Goal: Transaction & Acquisition: Obtain resource

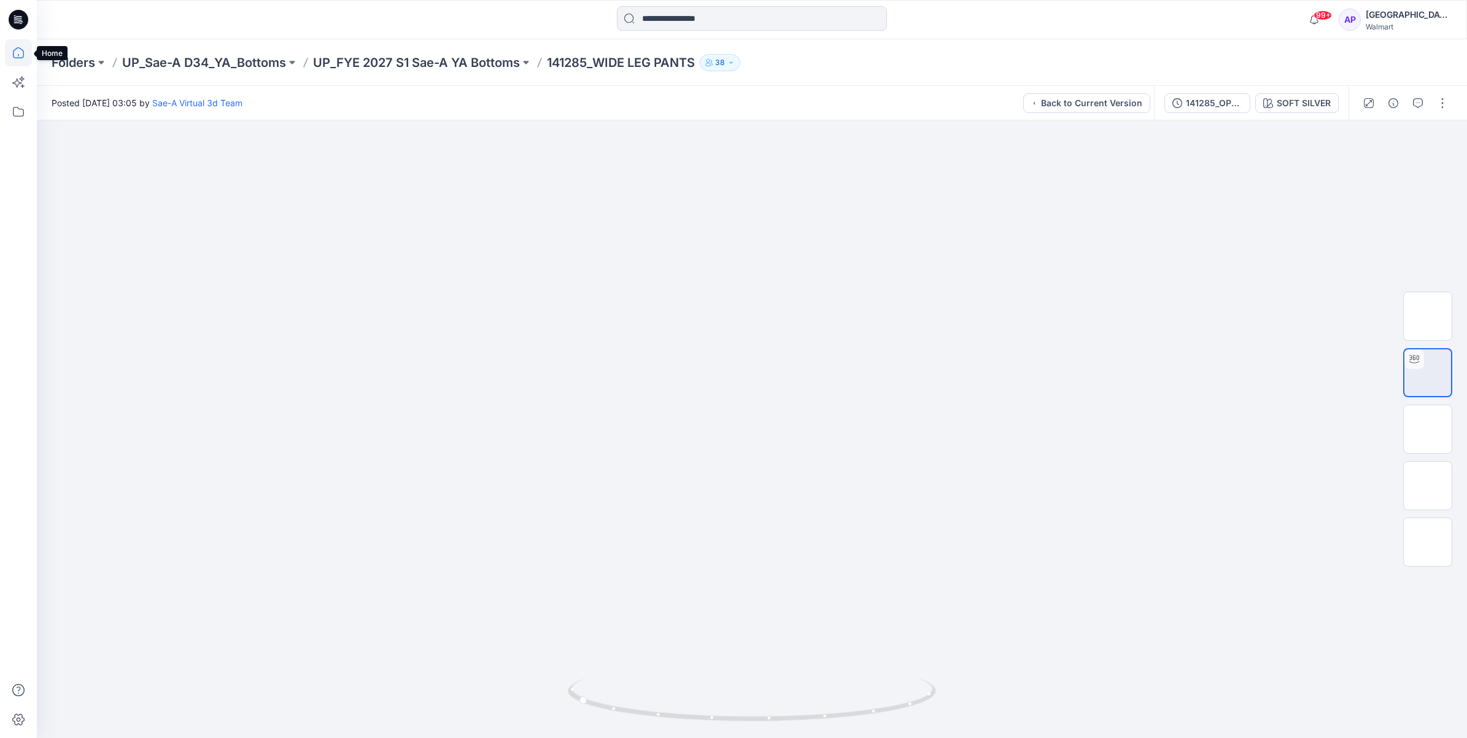
click at [11, 50] on icon at bounding box center [18, 52] width 27 height 27
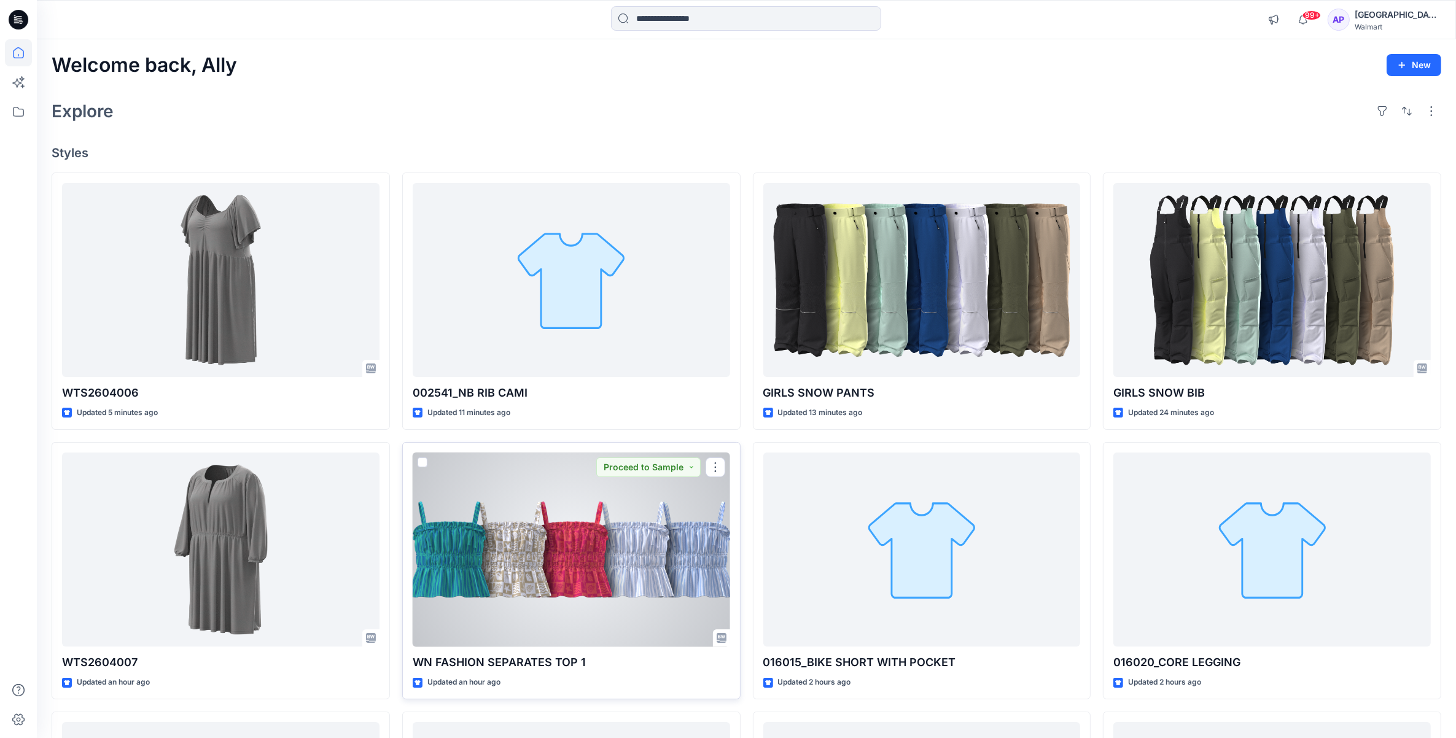
scroll to position [77, 0]
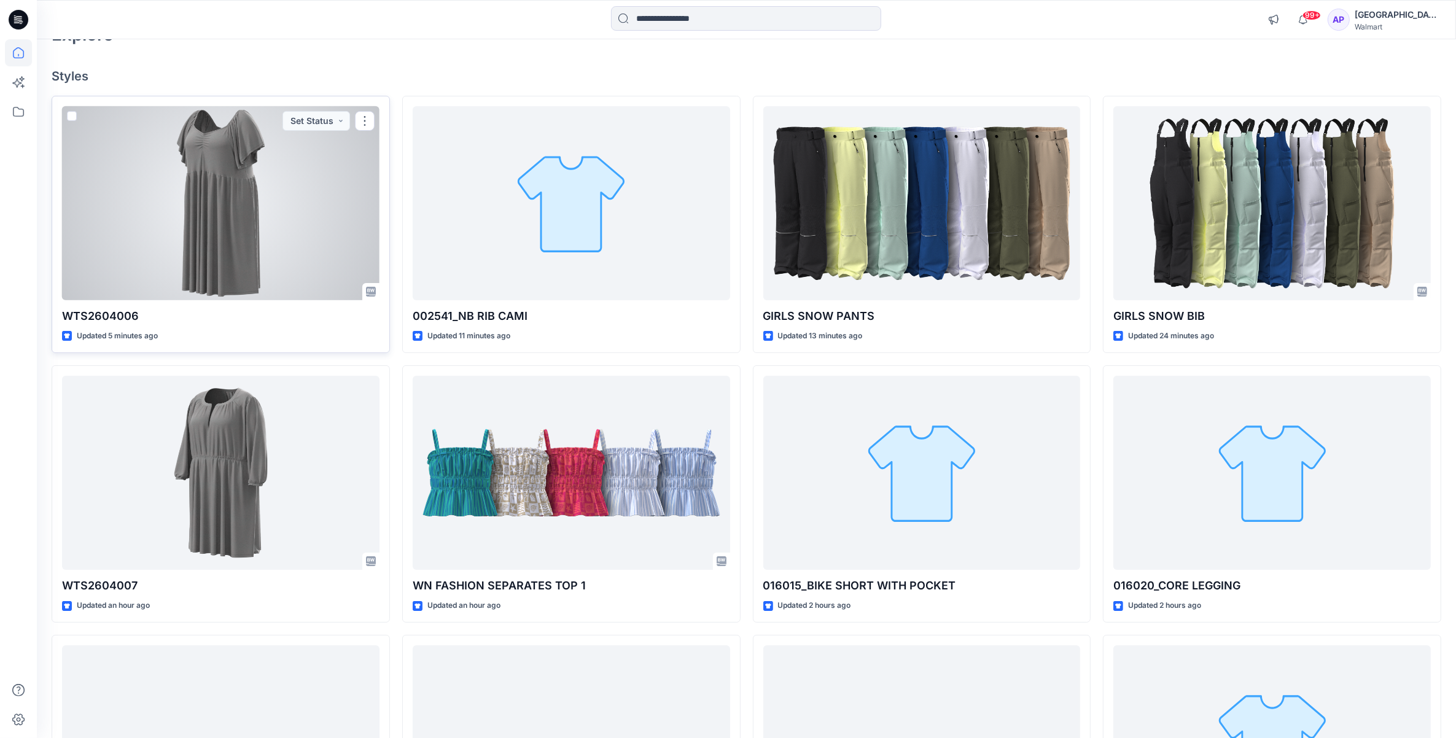
click at [251, 201] on div at bounding box center [220, 203] width 317 height 195
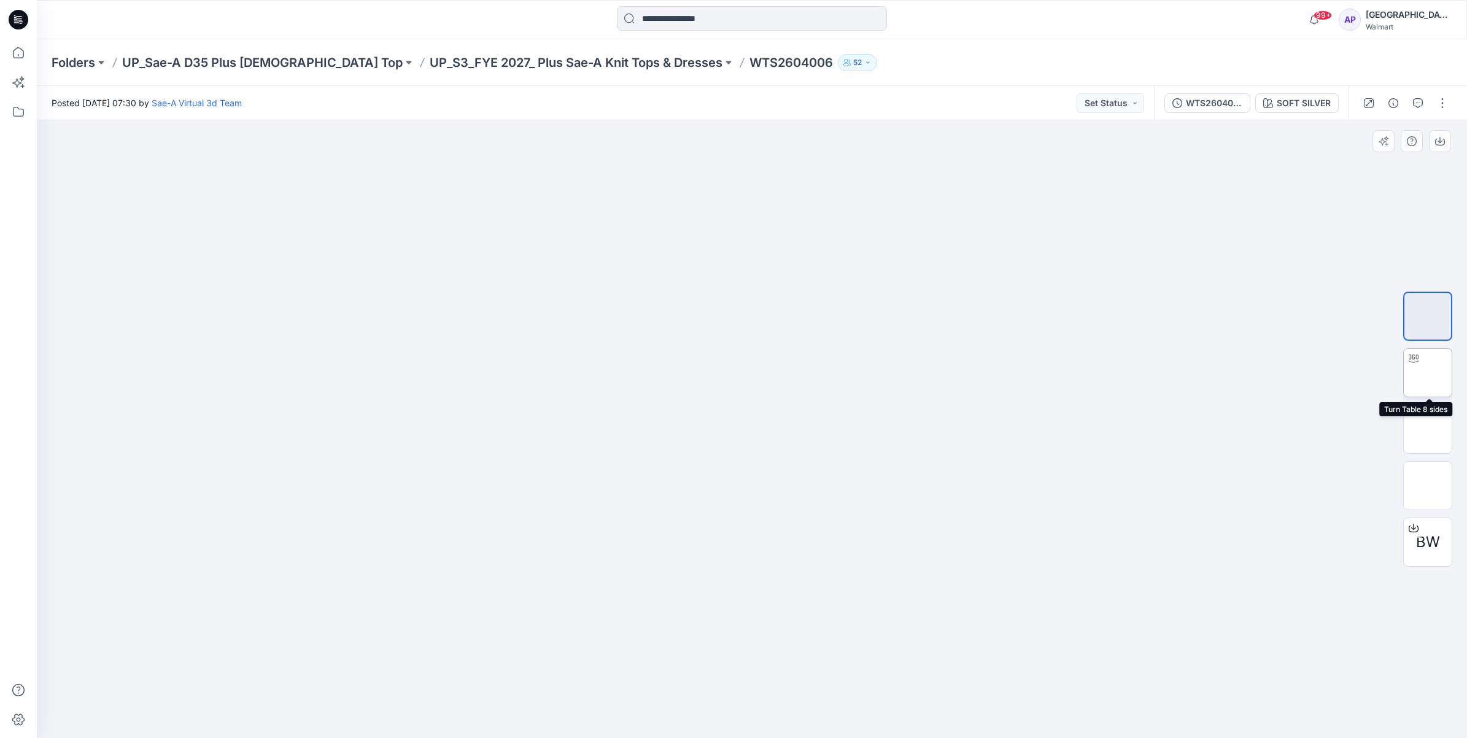
click at [1428, 373] on img at bounding box center [1428, 373] width 0 height 0
drag, startPoint x: 889, startPoint y: 713, endPoint x: 887, endPoint y: 692, distance: 21.0
click at [887, 692] on icon at bounding box center [753, 701] width 371 height 46
drag, startPoint x: 818, startPoint y: 723, endPoint x: 1024, endPoint y: 698, distance: 206.6
click at [1024, 698] on div at bounding box center [752, 429] width 1431 height 618
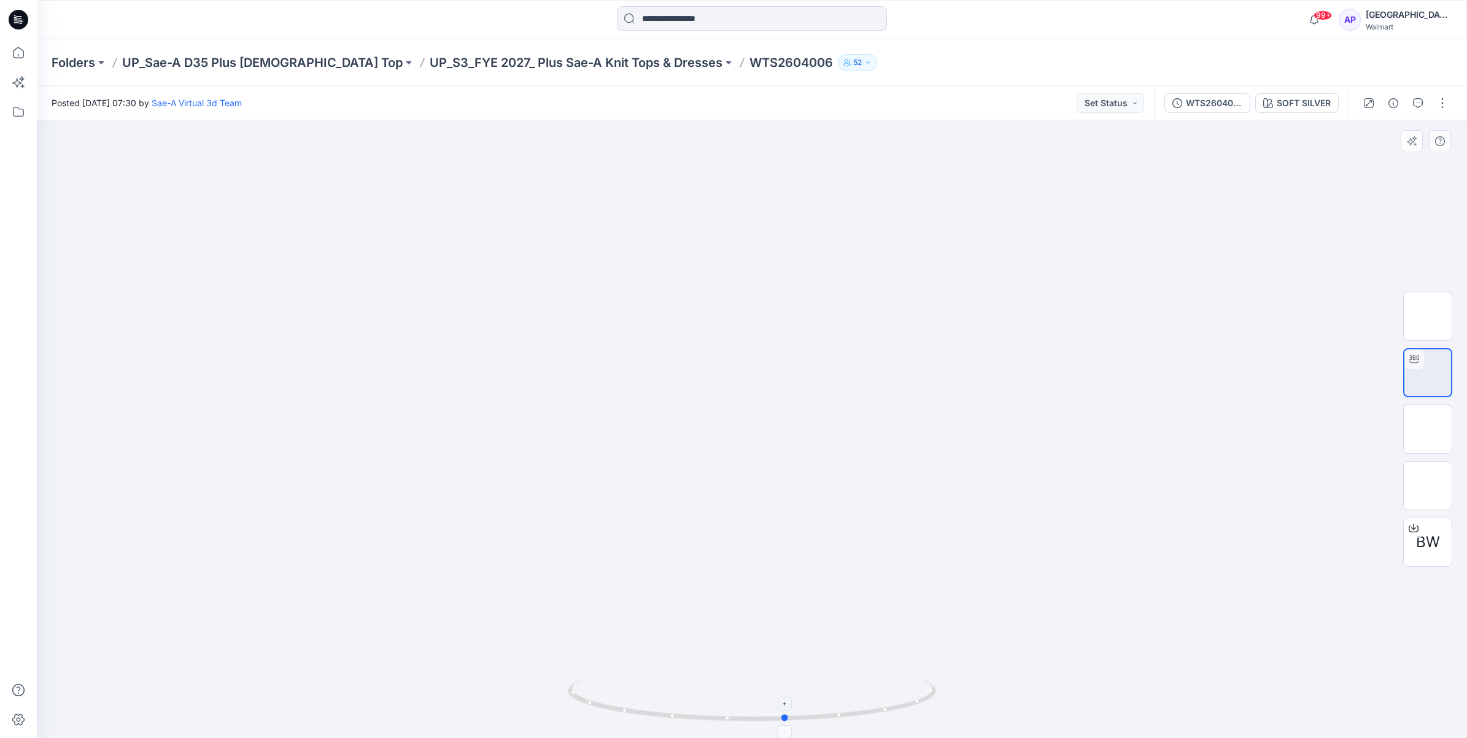
drag, startPoint x: 849, startPoint y: 713, endPoint x: 682, endPoint y: 704, distance: 166.6
click at [682, 704] on icon at bounding box center [753, 701] width 371 height 46
drag, startPoint x: 17, startPoint y: 0, endPoint x: 1111, endPoint y: 457, distance: 1185.9
click at [1111, 457] on div at bounding box center [752, 429] width 1431 height 618
click at [953, 311] on div at bounding box center [752, 429] width 1431 height 618
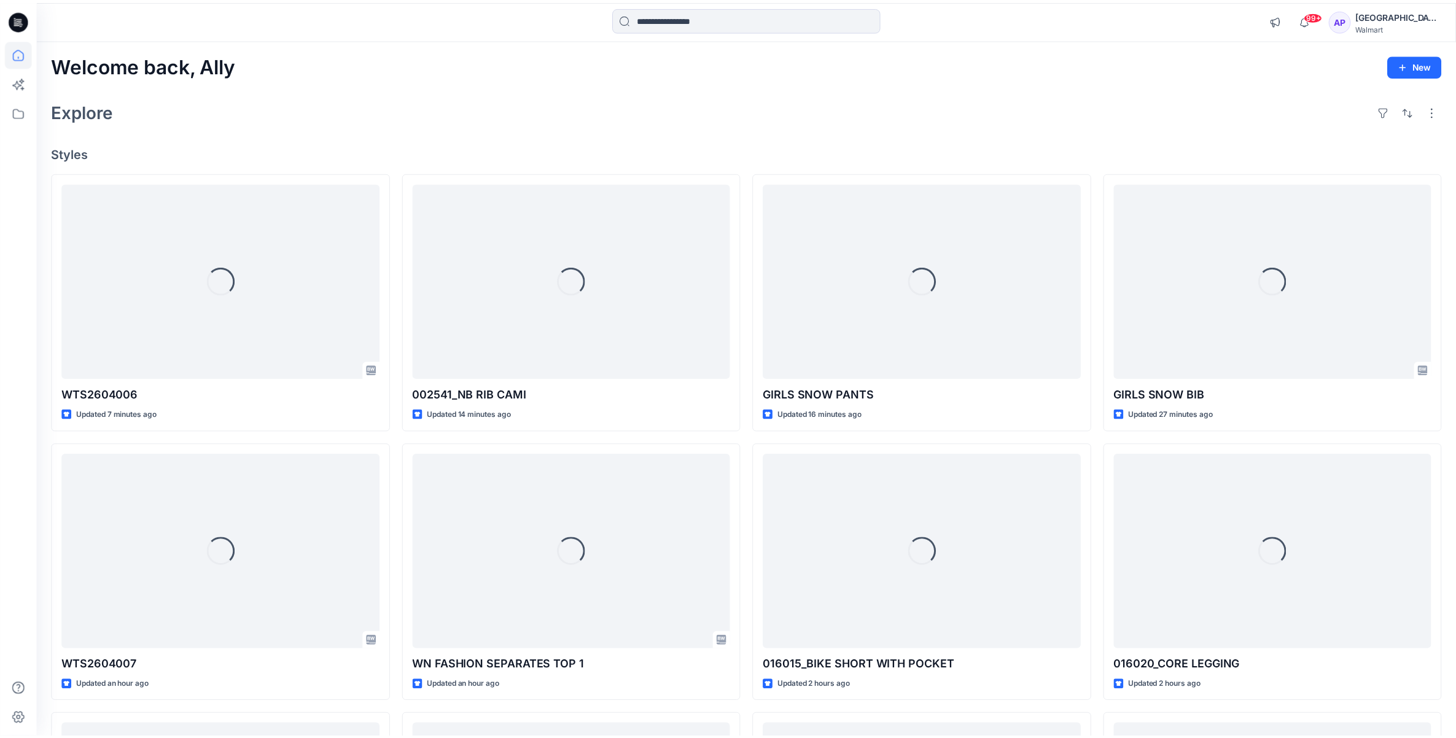
scroll to position [77, 0]
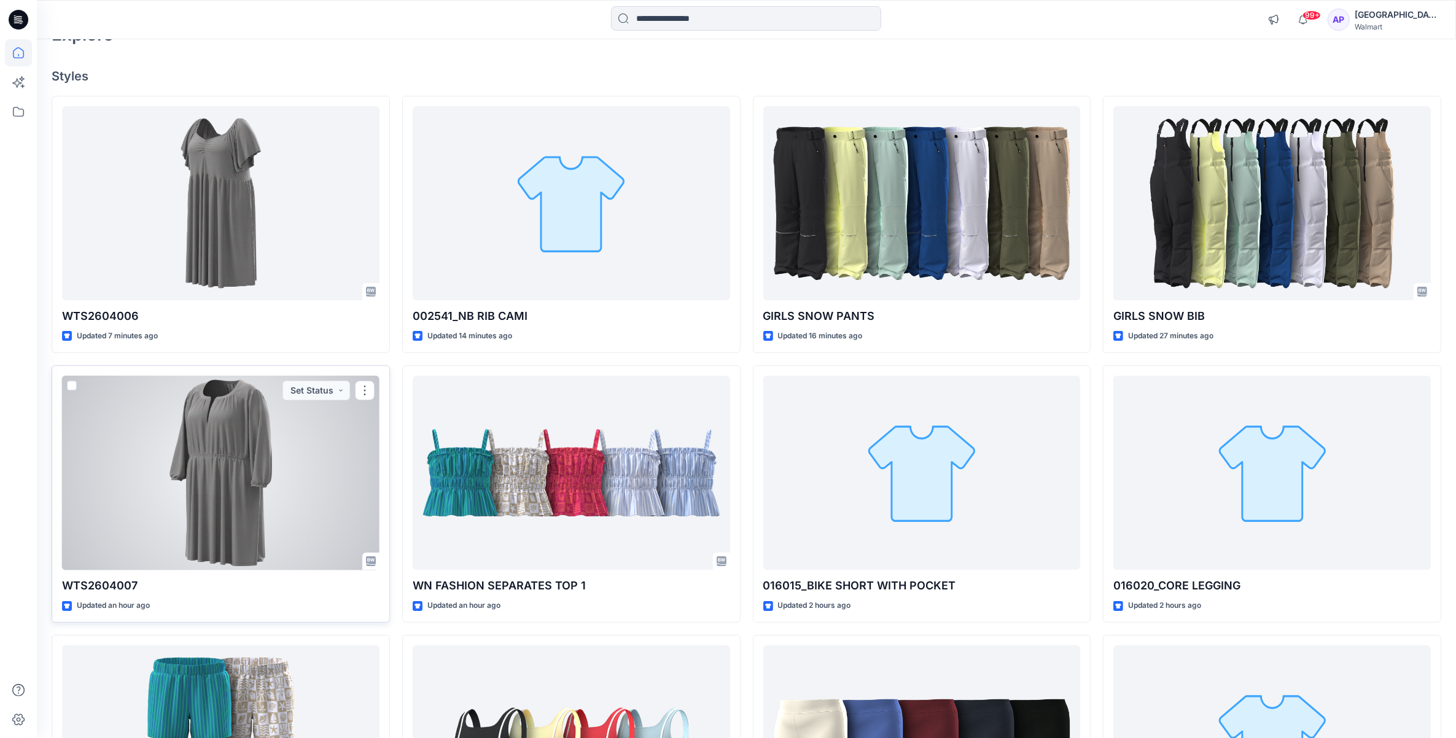
click at [287, 520] on div at bounding box center [220, 473] width 317 height 195
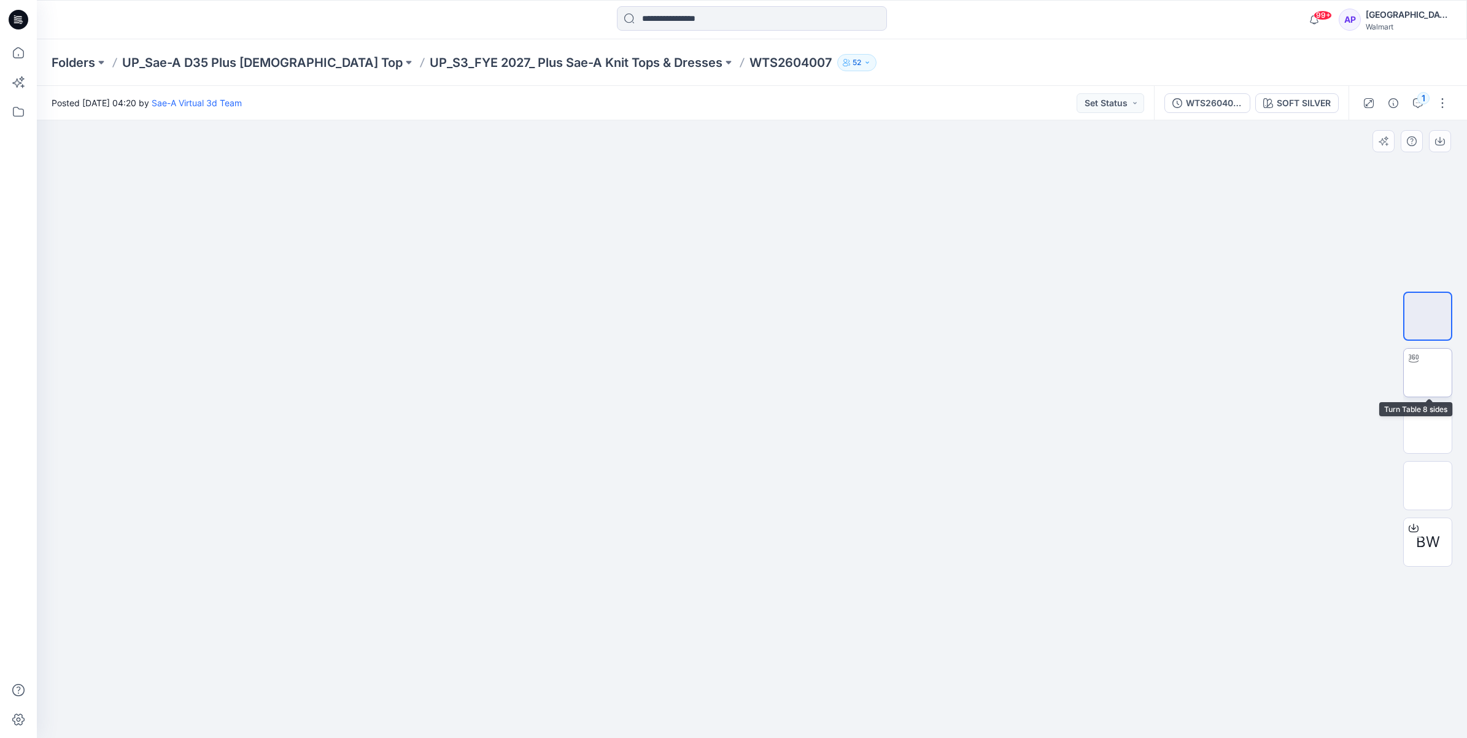
click at [1428, 373] on img at bounding box center [1428, 373] width 0 height 0
drag, startPoint x: 888, startPoint y: 712, endPoint x: 883, endPoint y: 688, distance: 24.6
click at [883, 688] on icon at bounding box center [753, 701] width 371 height 46
drag, startPoint x: 860, startPoint y: 717, endPoint x: 879, endPoint y: 683, distance: 39.1
click at [879, 683] on icon at bounding box center [753, 701] width 371 height 46
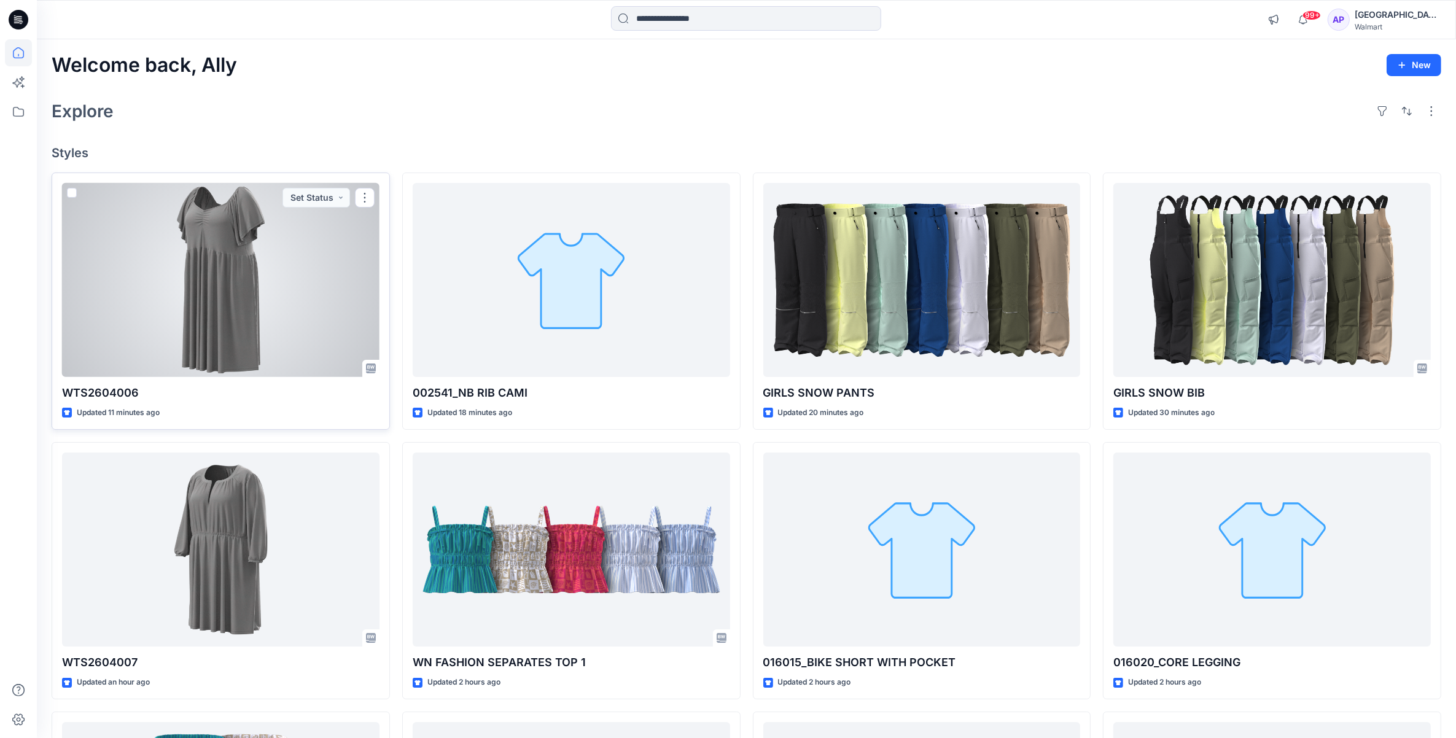
click at [230, 290] on div at bounding box center [220, 280] width 317 height 195
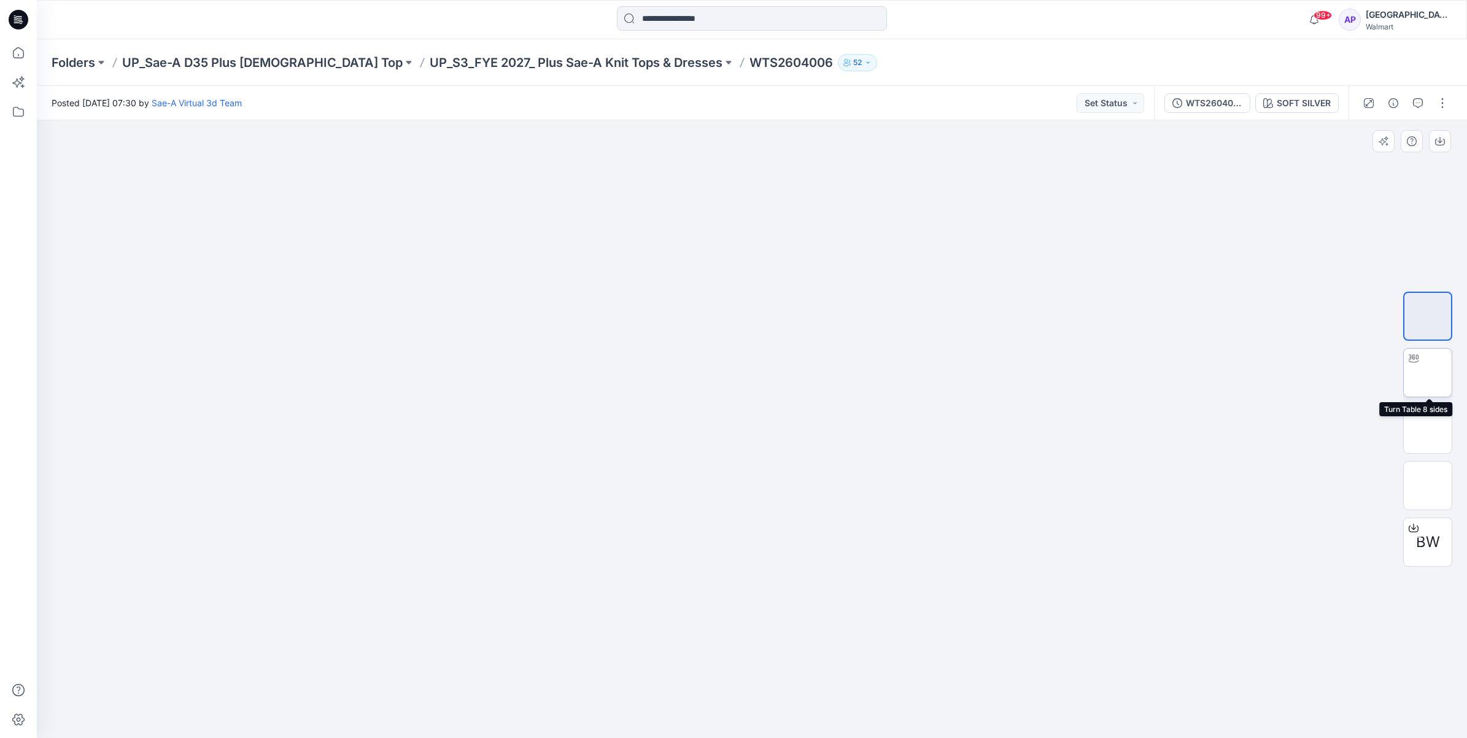
click at [1428, 373] on img at bounding box center [1428, 373] width 0 height 0
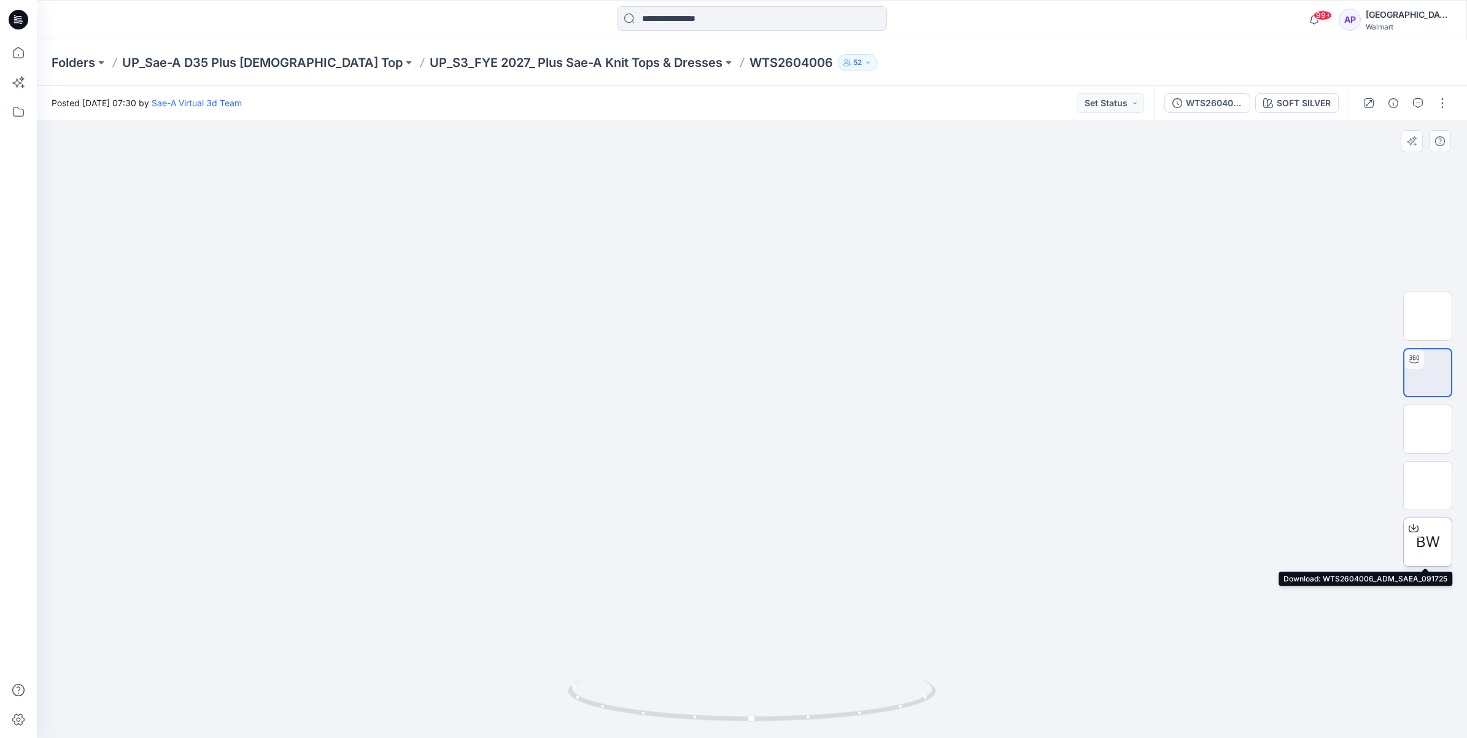
click at [1426, 532] on span "BW" at bounding box center [1428, 542] width 24 height 22
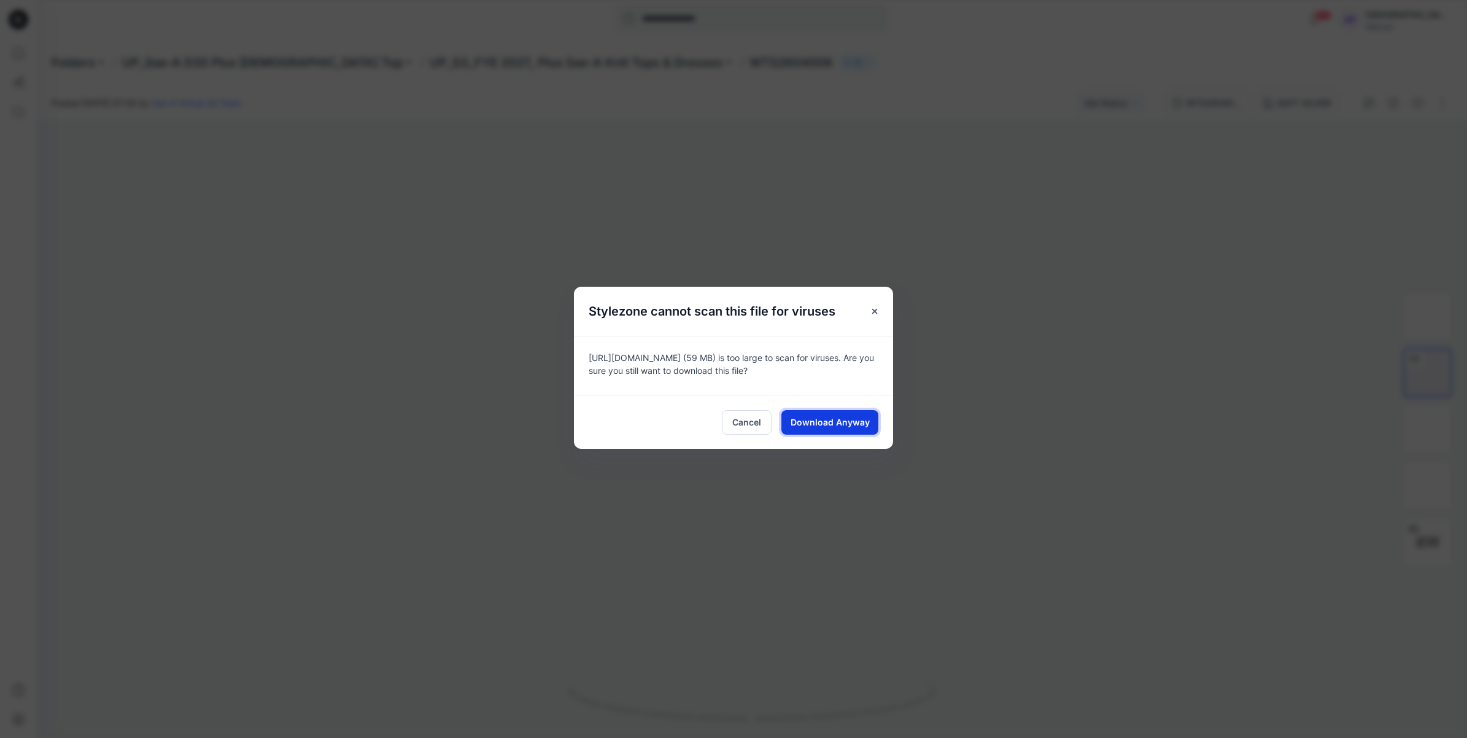
click at [822, 419] on span "Download Anyway" at bounding box center [830, 422] width 79 height 13
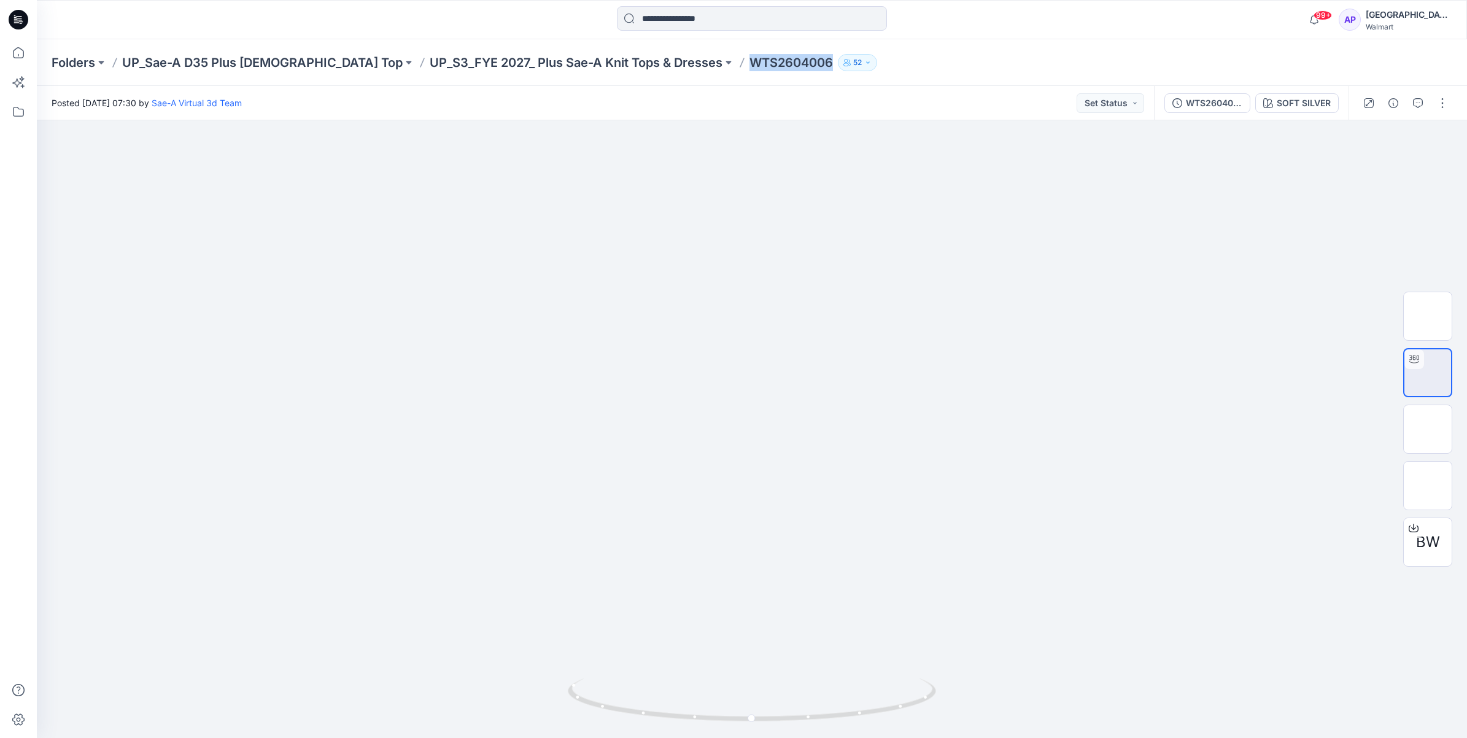
drag, startPoint x: 740, startPoint y: 63, endPoint x: 649, endPoint y: 66, distance: 90.9
click at [649, 66] on div "Folders UP_Sae-A D35 Plus [DEMOGRAPHIC_DATA] Top UP_S3_FYE 2027_ Plus Sae-A Kni…" at bounding box center [704, 62] width 1305 height 17
copy p "WTS2604006"
drag, startPoint x: 997, startPoint y: 491, endPoint x: 973, endPoint y: 345, distance: 148.0
click at [973, 345] on div at bounding box center [752, 429] width 1431 height 618
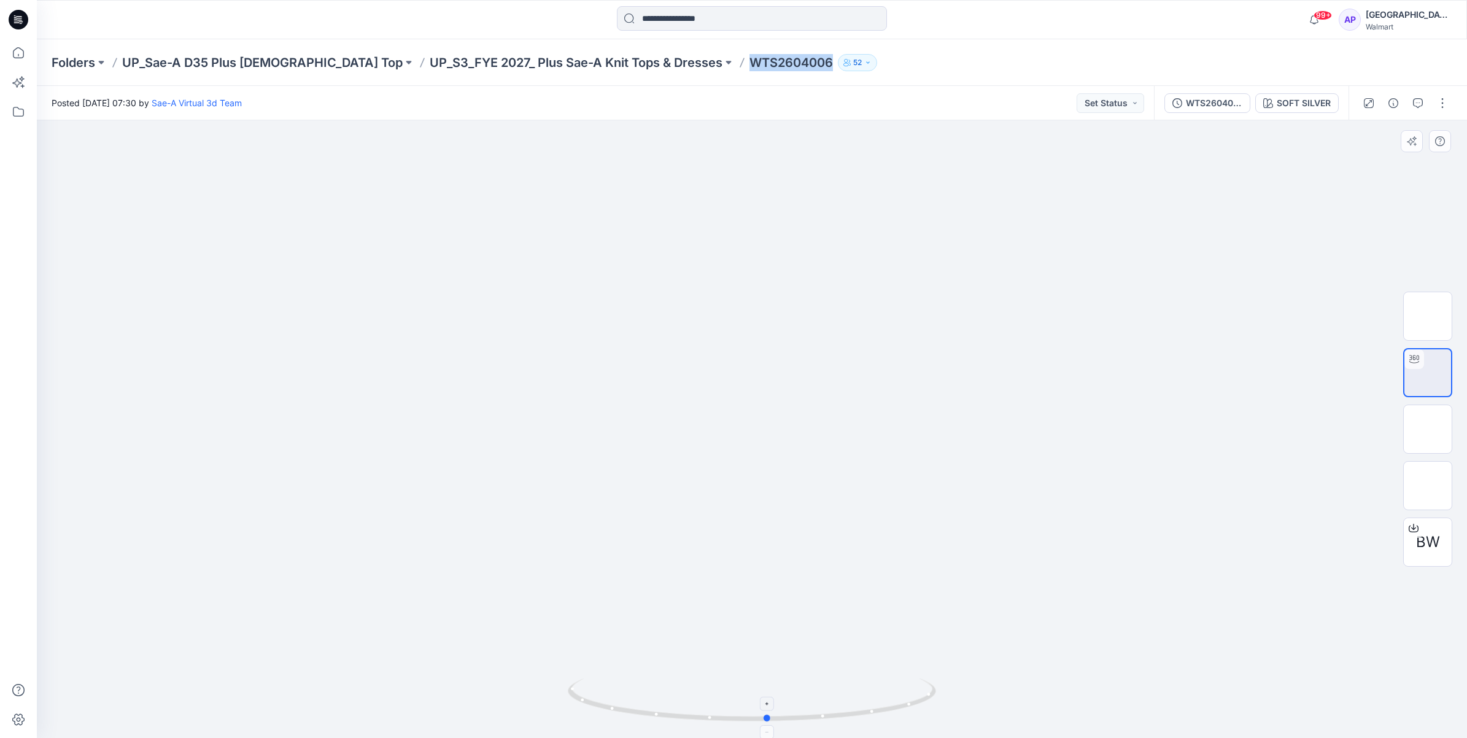
drag, startPoint x: 858, startPoint y: 719, endPoint x: 887, endPoint y: 714, distance: 29.9
click at [887, 714] on icon at bounding box center [753, 701] width 371 height 46
click at [1015, 470] on div at bounding box center [752, 429] width 1431 height 618
drag, startPoint x: 645, startPoint y: 708, endPoint x: 766, endPoint y: 725, distance: 122.1
click at [766, 725] on icon at bounding box center [753, 701] width 371 height 46
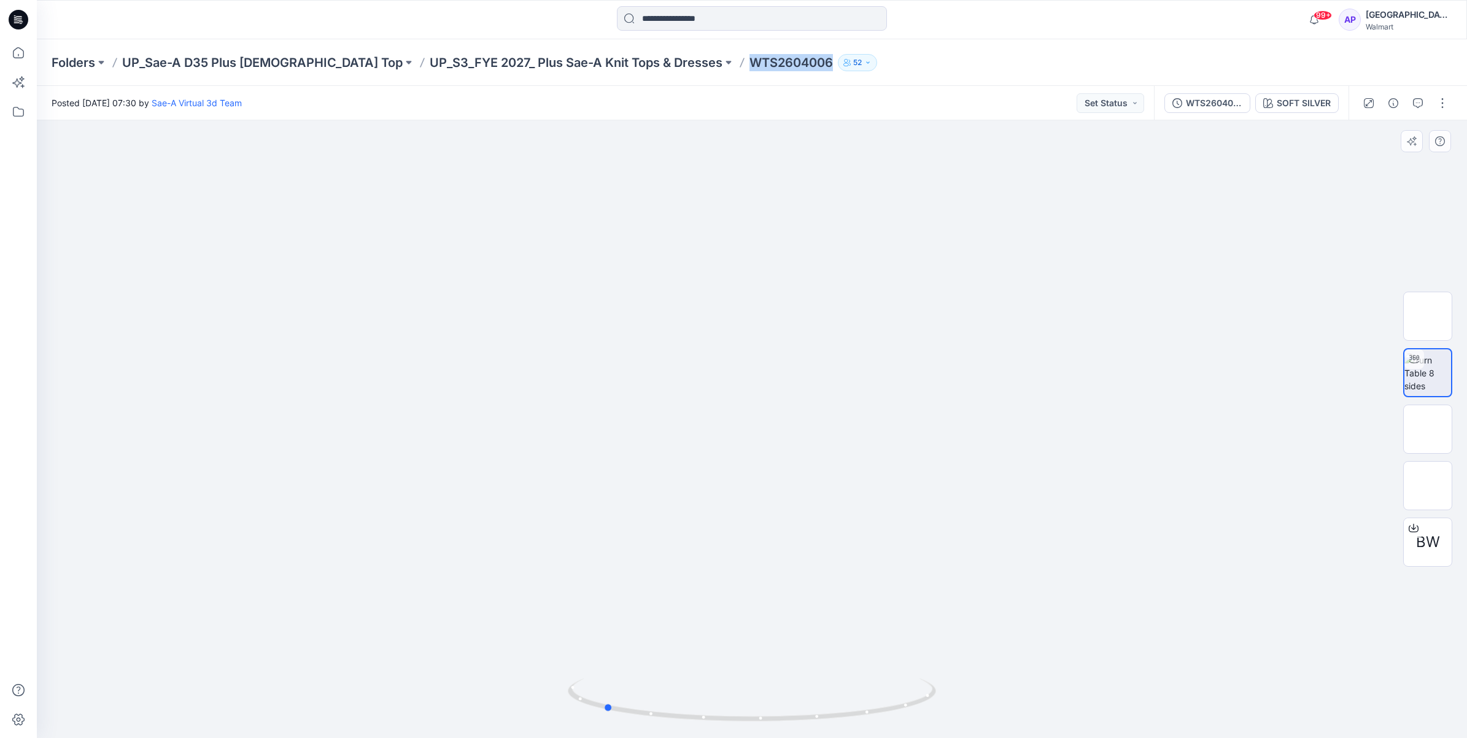
drag, startPoint x: 698, startPoint y: 715, endPoint x: 777, endPoint y: 731, distance: 80.1
click at [777, 731] on div at bounding box center [752, 429] width 1431 height 618
drag, startPoint x: 855, startPoint y: 715, endPoint x: 639, endPoint y: 704, distance: 215.8
click at [639, 704] on icon at bounding box center [753, 701] width 371 height 46
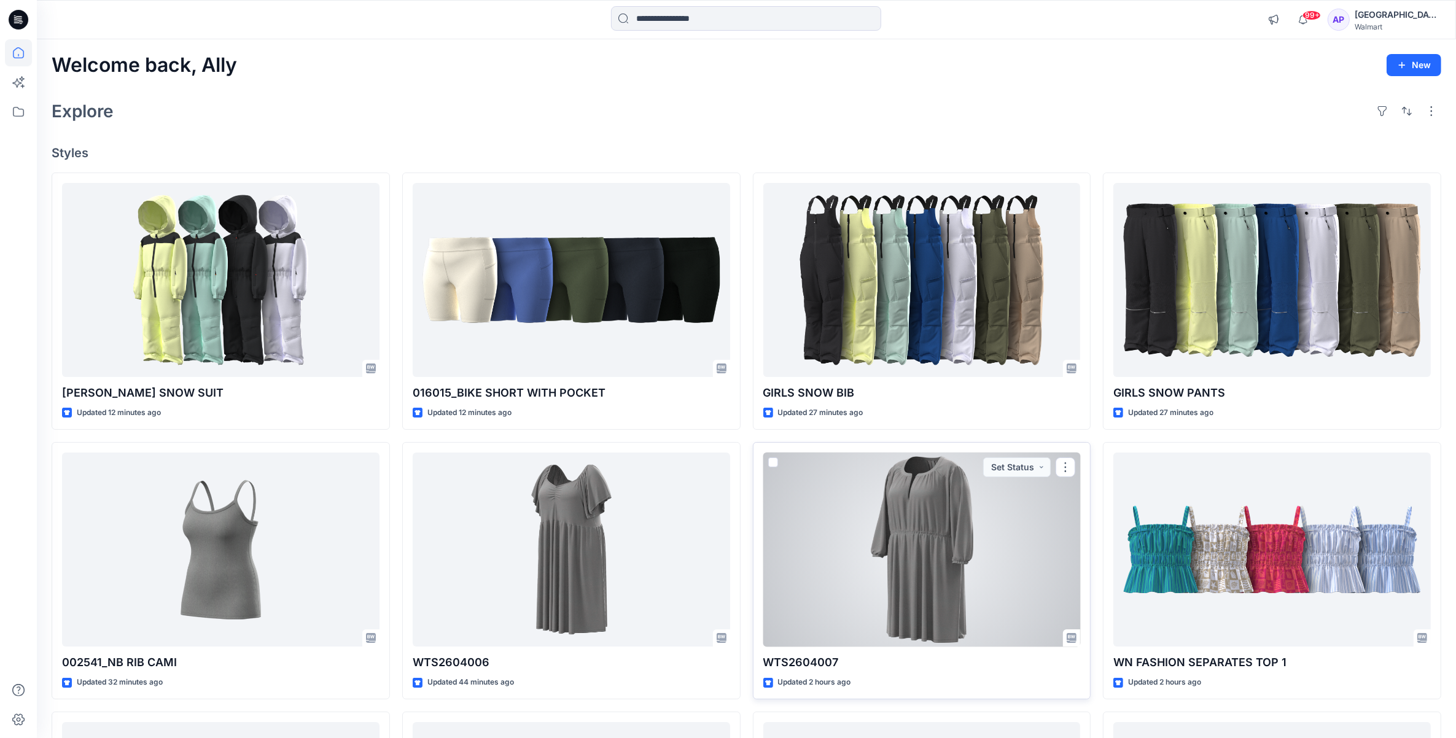
click at [942, 536] on div at bounding box center [921, 550] width 317 height 195
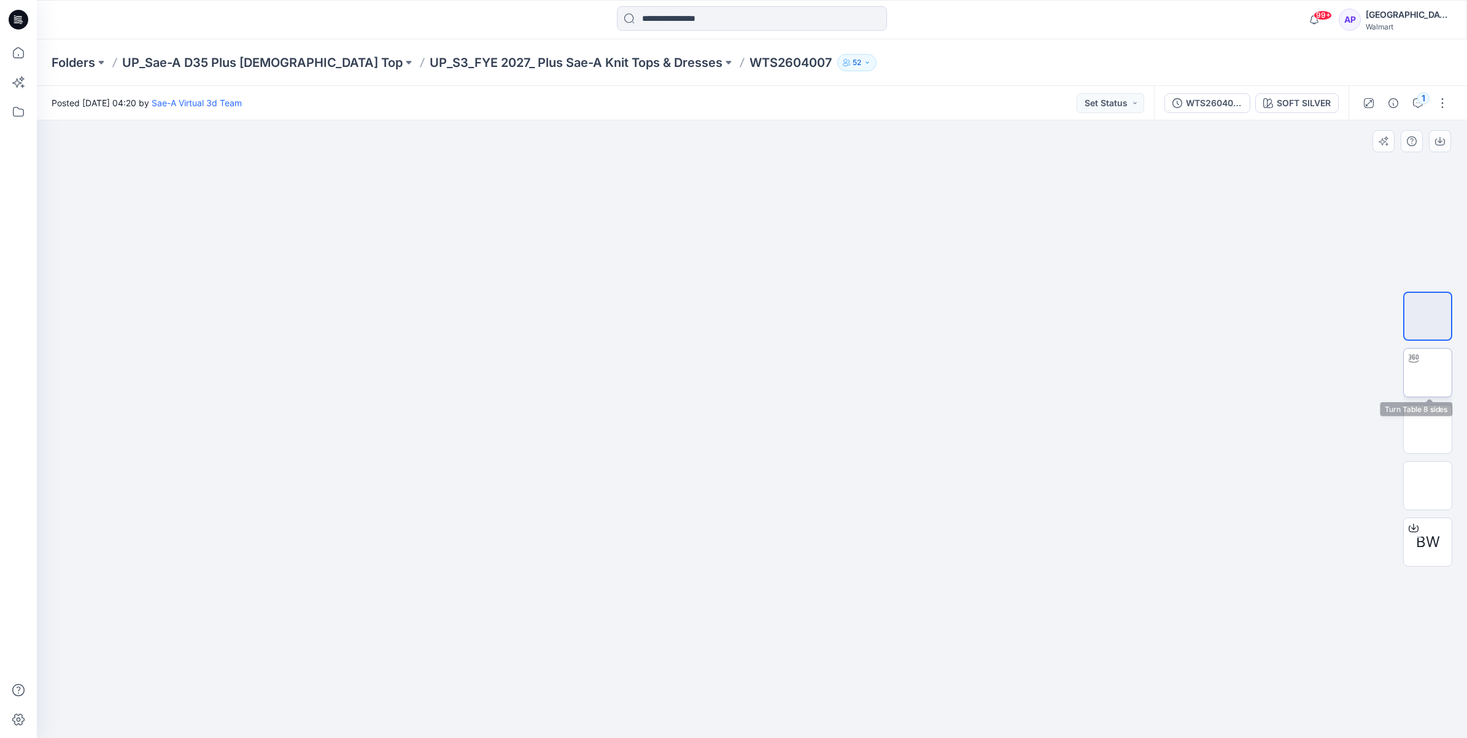
click at [1428, 373] on img at bounding box center [1428, 373] width 0 height 0
drag, startPoint x: 736, startPoint y: 60, endPoint x: 660, endPoint y: 66, distance: 75.8
click at [750, 66] on p "WTS2604007" at bounding box center [791, 62] width 83 height 17
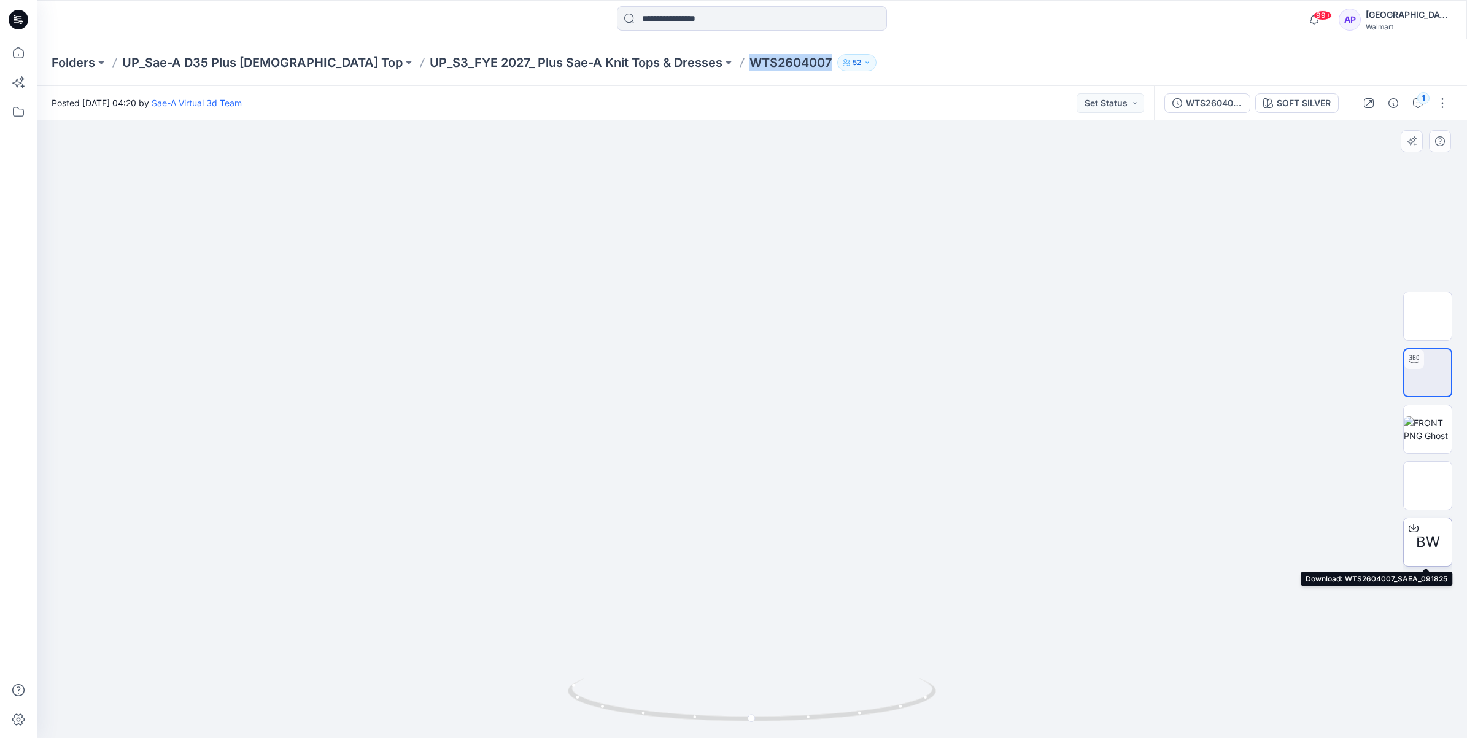
click at [1416, 526] on icon at bounding box center [1414, 528] width 10 height 10
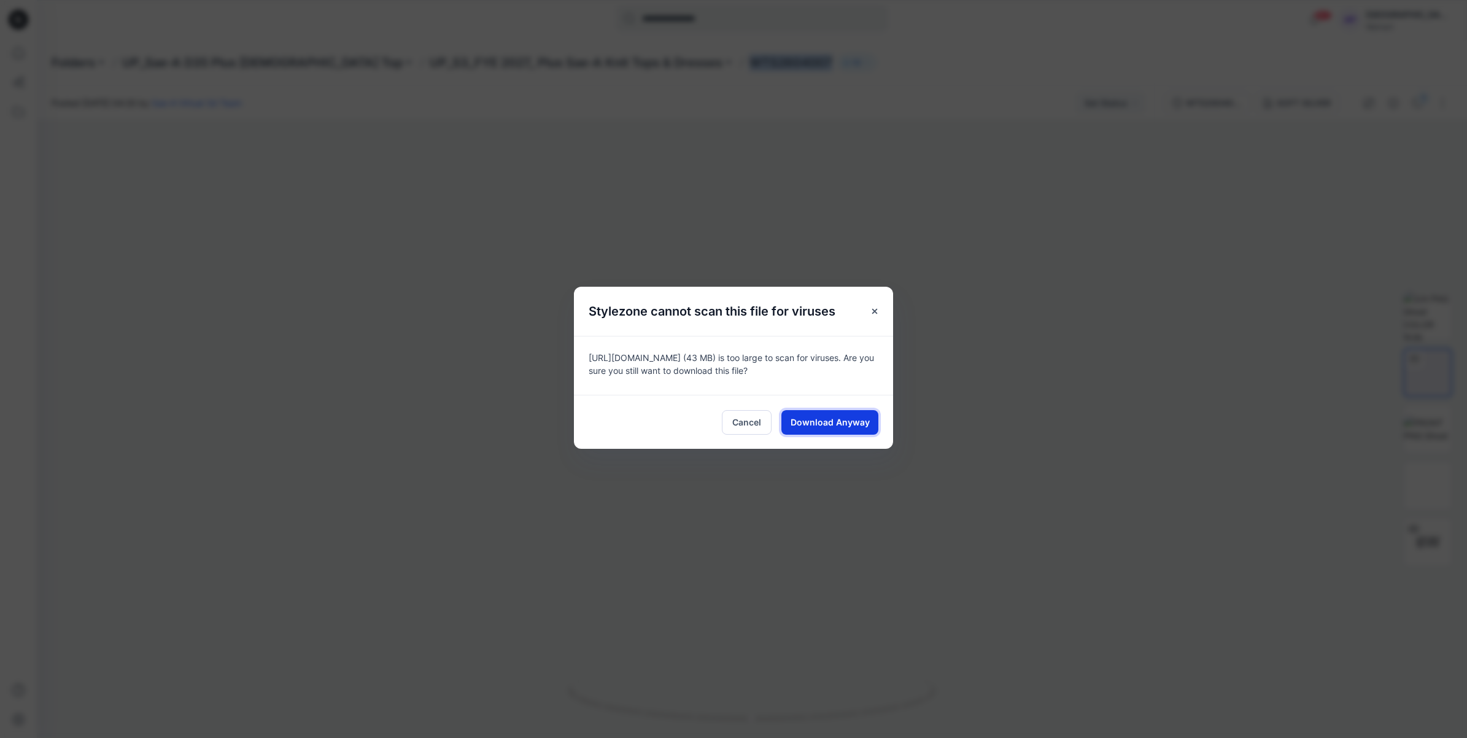
click at [845, 431] on button "Download Anyway" at bounding box center [830, 422] width 97 height 25
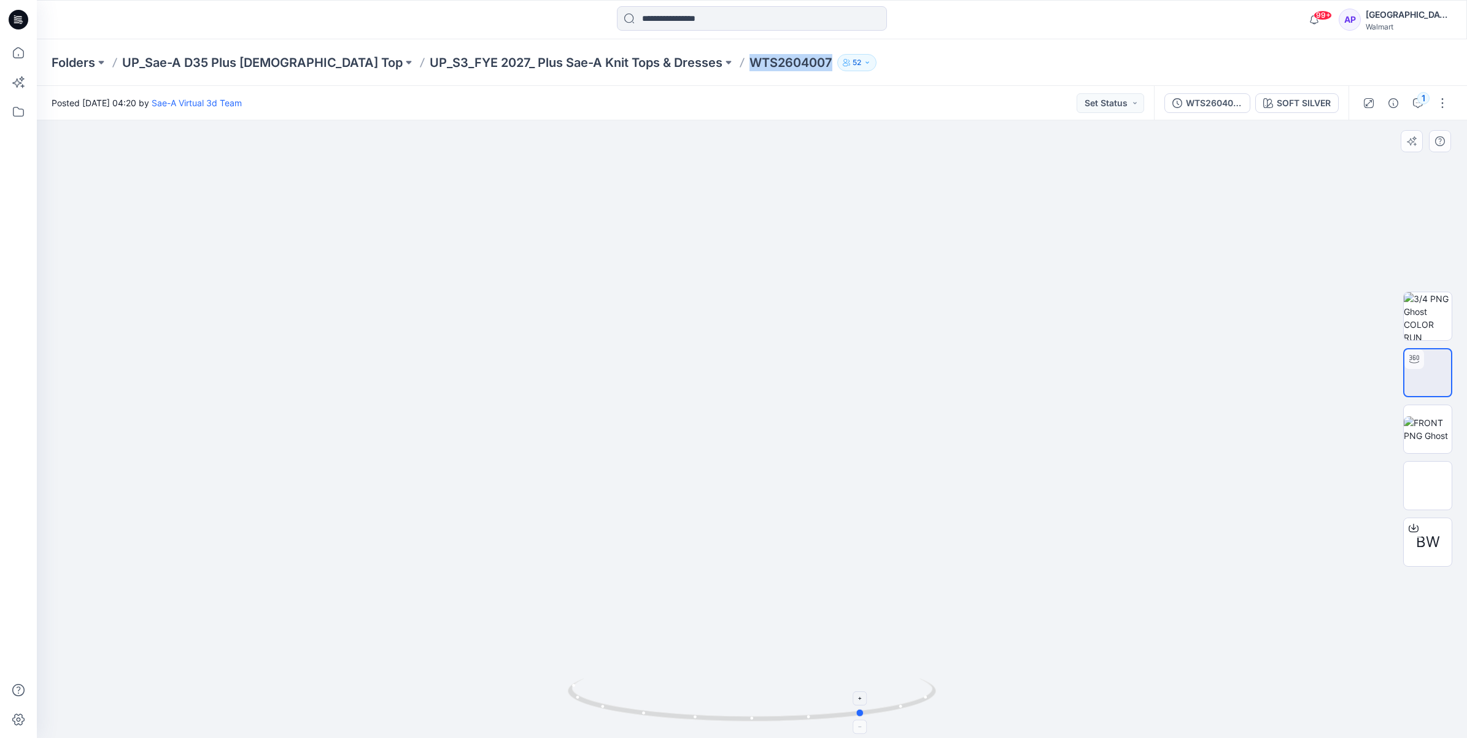
drag, startPoint x: 720, startPoint y: 717, endPoint x: 832, endPoint y: 725, distance: 112.6
click at [832, 725] on icon at bounding box center [753, 701] width 371 height 46
drag, startPoint x: 732, startPoint y: 722, endPoint x: 833, endPoint y: 711, distance: 101.9
click at [833, 711] on icon at bounding box center [753, 701] width 371 height 46
click at [13, 62] on icon at bounding box center [18, 52] width 27 height 27
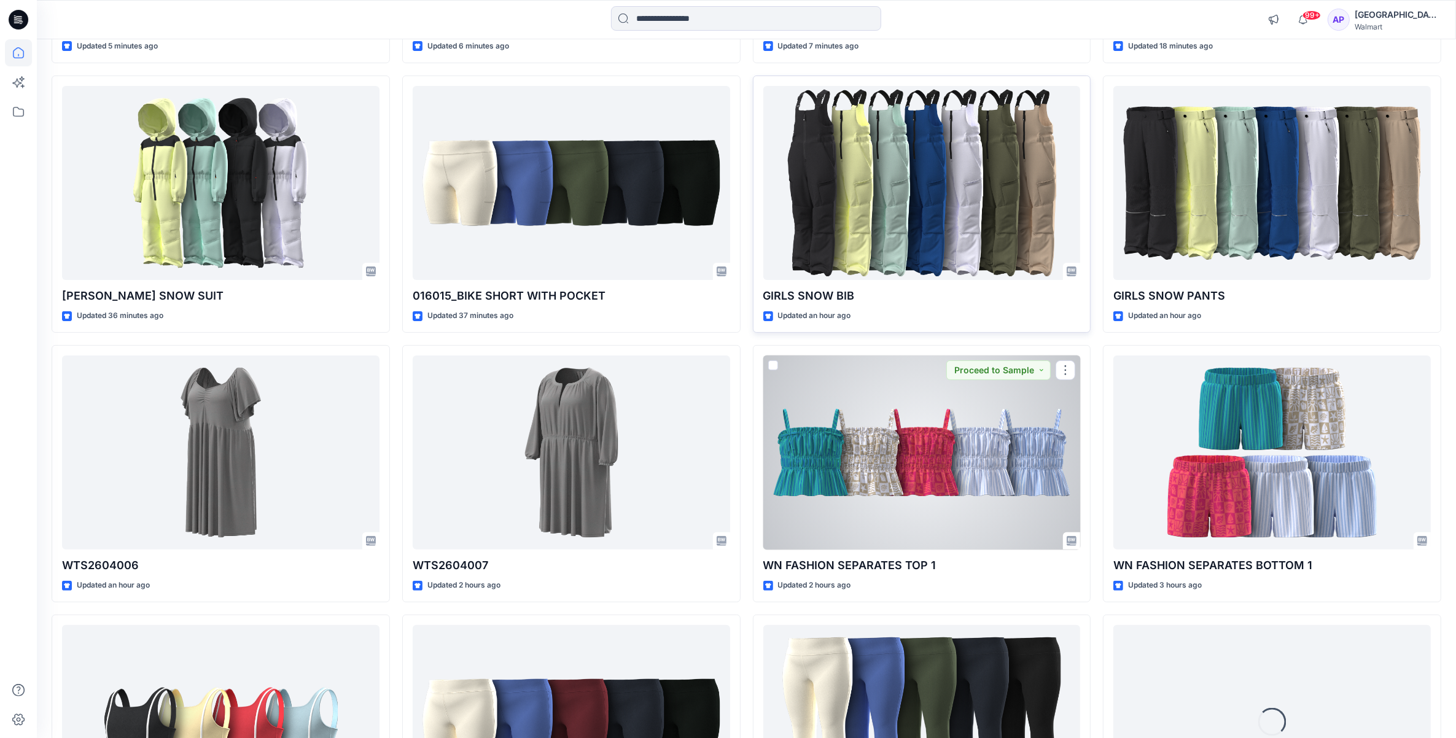
scroll to position [597, 0]
